Goal: Task Accomplishment & Management: Manage account settings

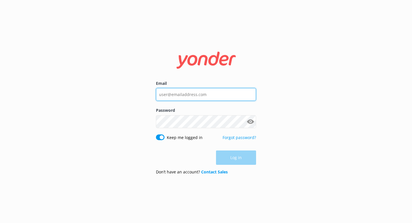
type input "[EMAIL_ADDRESS][DOMAIN_NAME]"
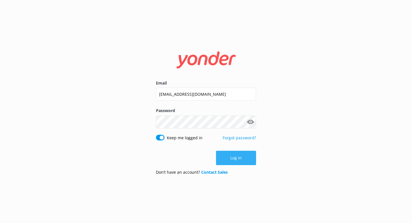
click at [243, 156] on div "Log in" at bounding box center [206, 157] width 100 height 14
click at [243, 156] on button "Log in" at bounding box center [236, 157] width 40 height 14
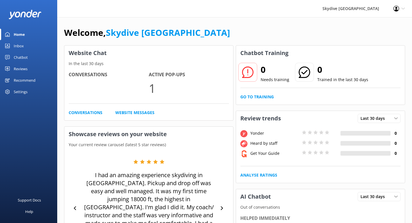
click at [26, 49] on link "Inbox" at bounding box center [28, 45] width 57 height 11
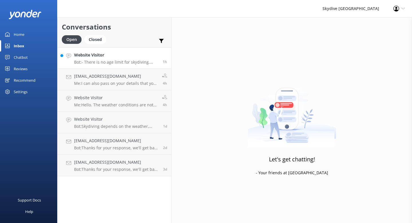
click at [122, 60] on p "Bot: - There is no age limit for skydiving. People as old as 97 and as young as…" at bounding box center [116, 61] width 84 height 5
